Goal: Task Accomplishment & Management: Manage account settings

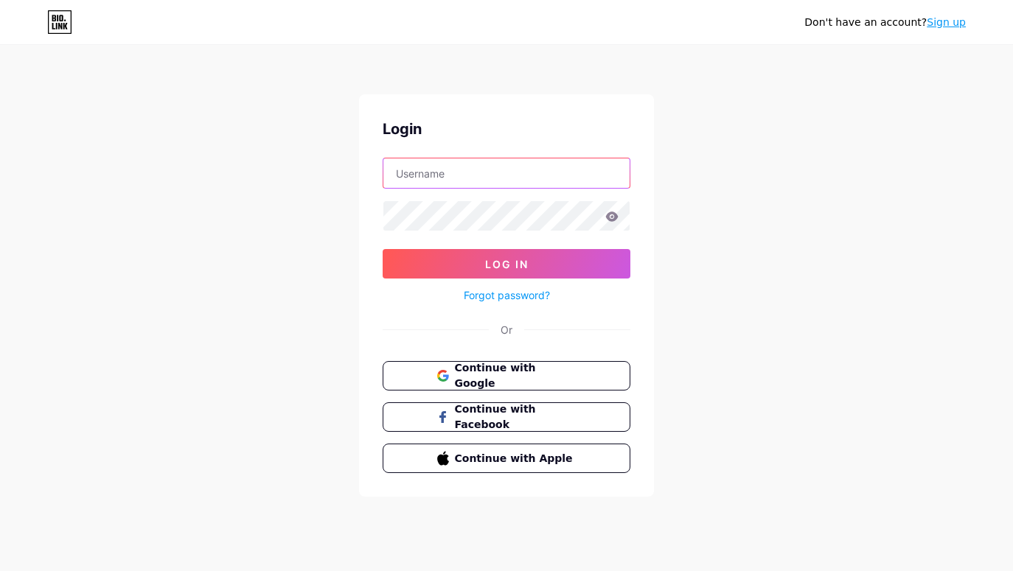
click at [452, 171] on input "text" at bounding box center [506, 172] width 246 height 29
click at [530, 174] on input "text" at bounding box center [506, 172] width 246 height 29
click at [830, 207] on div "Don't have an account? Sign up Login Log In Forgot password? Or Continue with G…" at bounding box center [506, 272] width 1013 height 544
click at [521, 177] on input "text" at bounding box center [506, 172] width 246 height 29
click at [830, 193] on div "Don't have an account? Sign up Login Log In Forgot password? Or Continue with G…" at bounding box center [506, 272] width 1013 height 544
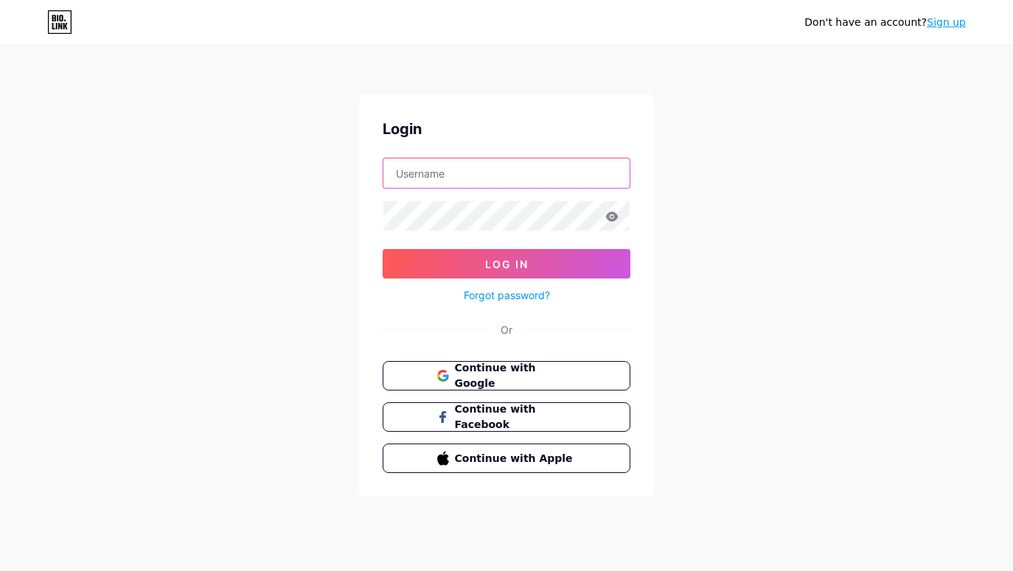
click at [505, 166] on input "text" at bounding box center [506, 172] width 246 height 29
click at [868, 204] on div "Don't have an account? Sign up Login Log In Forgot password? Or Continue with G…" at bounding box center [506, 272] width 1013 height 544
click at [483, 178] on input "text" at bounding box center [506, 172] width 246 height 29
click at [829, 156] on div "Don't have an account? Sign up Login Log In Forgot password? Or Continue with G…" at bounding box center [506, 272] width 1013 height 544
click at [469, 178] on input "text" at bounding box center [506, 172] width 246 height 29
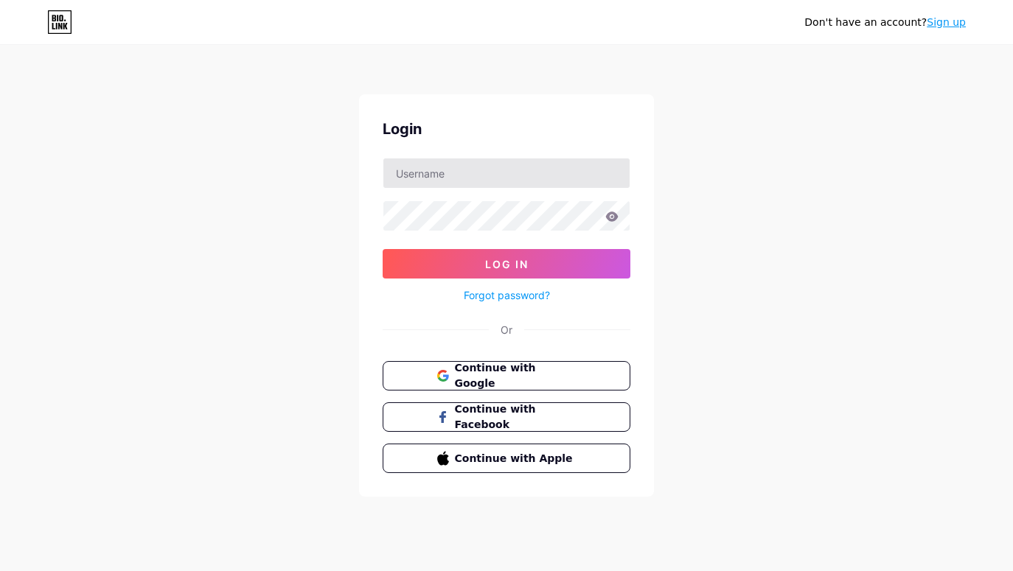
drag, startPoint x: 897, startPoint y: 203, endPoint x: 492, endPoint y: 175, distance: 406.3
click at [890, 204] on div "Don't have an account? Sign up Login Log In Forgot password? Or Continue with G…" at bounding box center [506, 272] width 1013 height 544
click at [488, 176] on input "text" at bounding box center [506, 172] width 246 height 29
click at [858, 195] on div "Don't have an account? Sign up Login Log In Forgot password? Or Continue with G…" at bounding box center [506, 272] width 1013 height 544
